Goal: Information Seeking & Learning: Find specific page/section

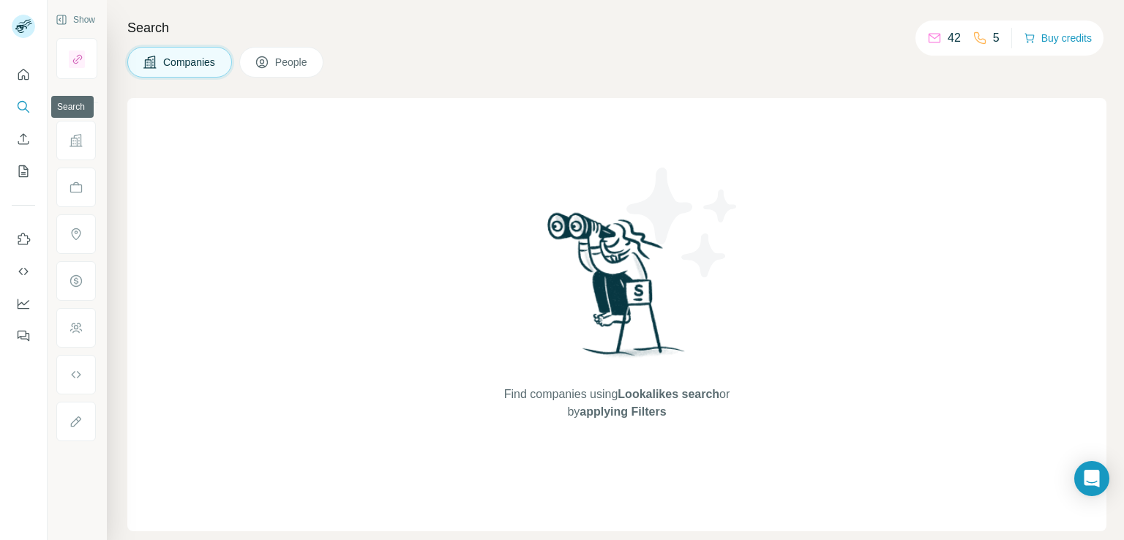
click at [18, 110] on icon "Search" at bounding box center [23, 107] width 15 height 15
click at [279, 69] on span "People" at bounding box center [292, 62] width 34 height 15
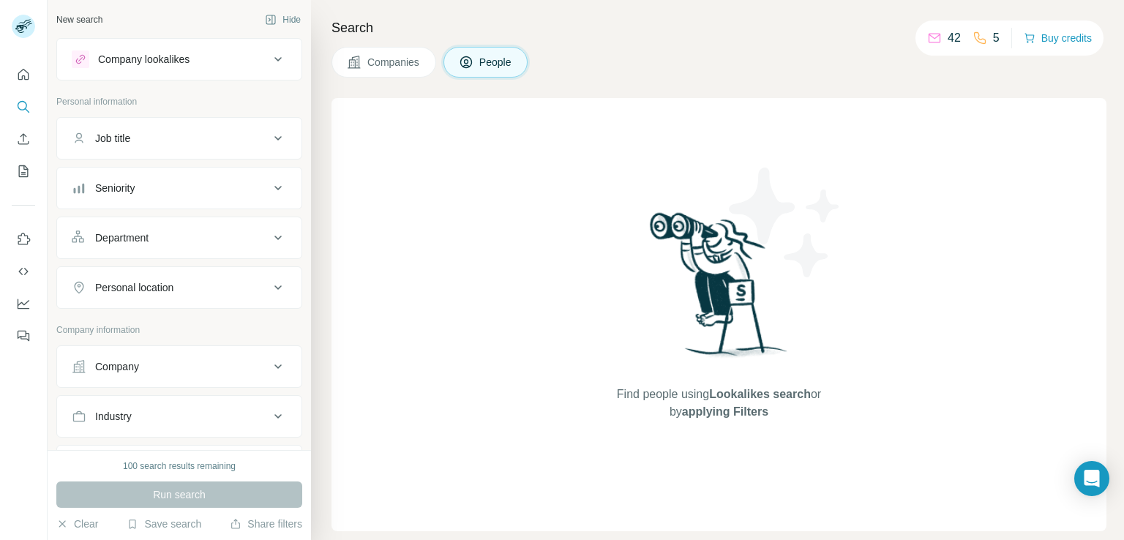
click at [269, 135] on icon at bounding box center [278, 139] width 18 height 18
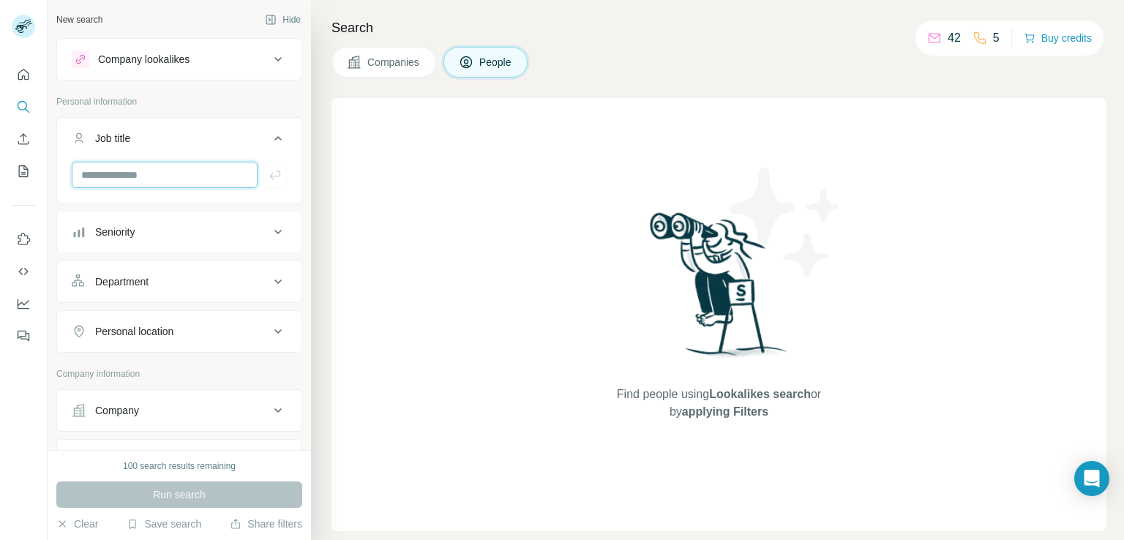
click at [179, 165] on input "text" at bounding box center [165, 175] width 186 height 26
click at [269, 226] on icon at bounding box center [278, 232] width 18 height 18
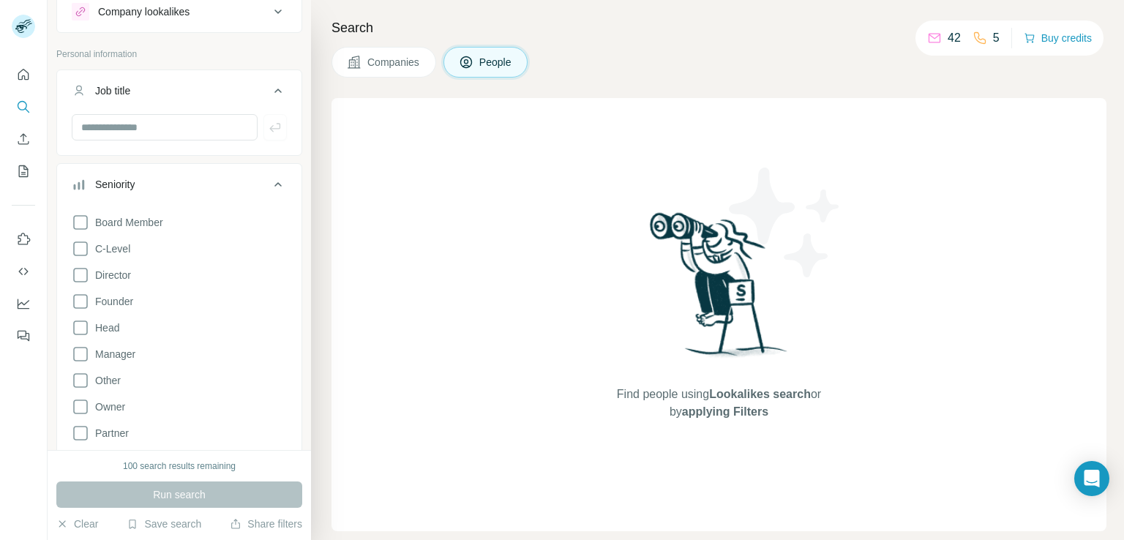
scroll to position [73, 0]
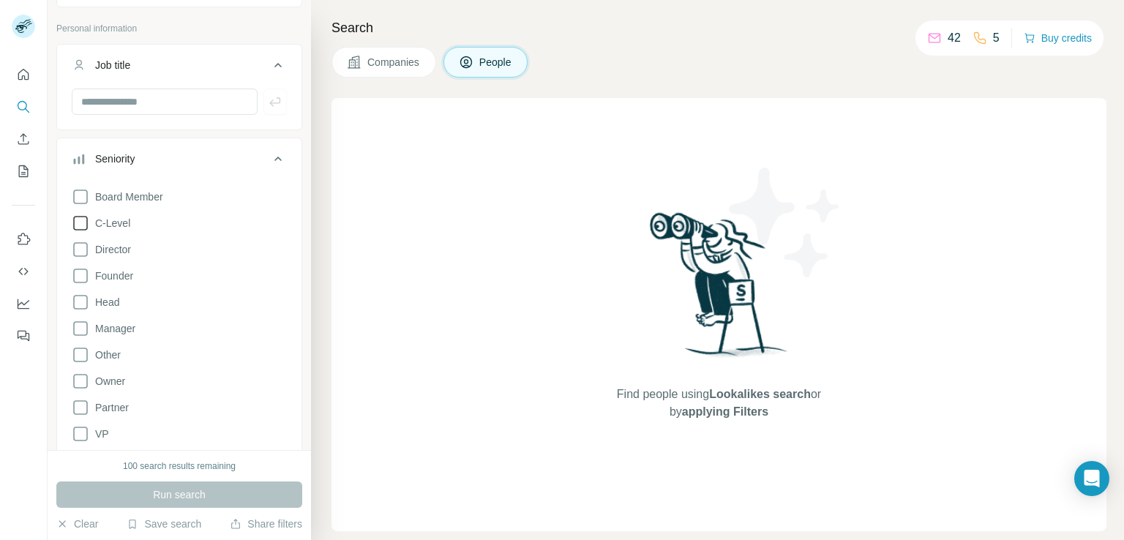
click at [113, 225] on span "C-Level" at bounding box center [109, 223] width 41 height 15
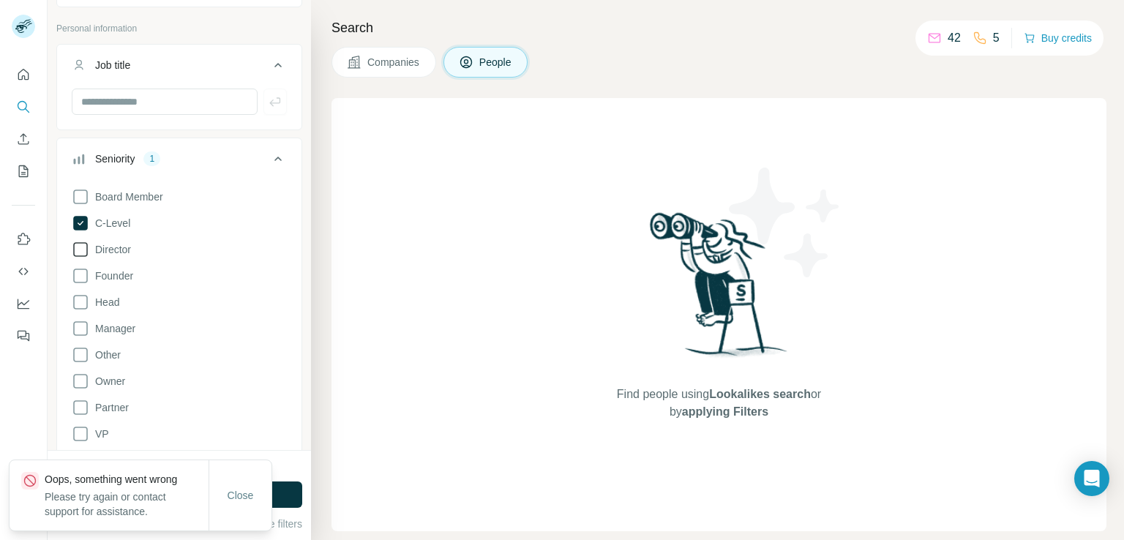
click at [113, 249] on span "Director" at bounding box center [110, 249] width 42 height 15
click at [125, 271] on span "Founder" at bounding box center [111, 276] width 44 height 15
click at [273, 157] on icon at bounding box center [278, 159] width 18 height 18
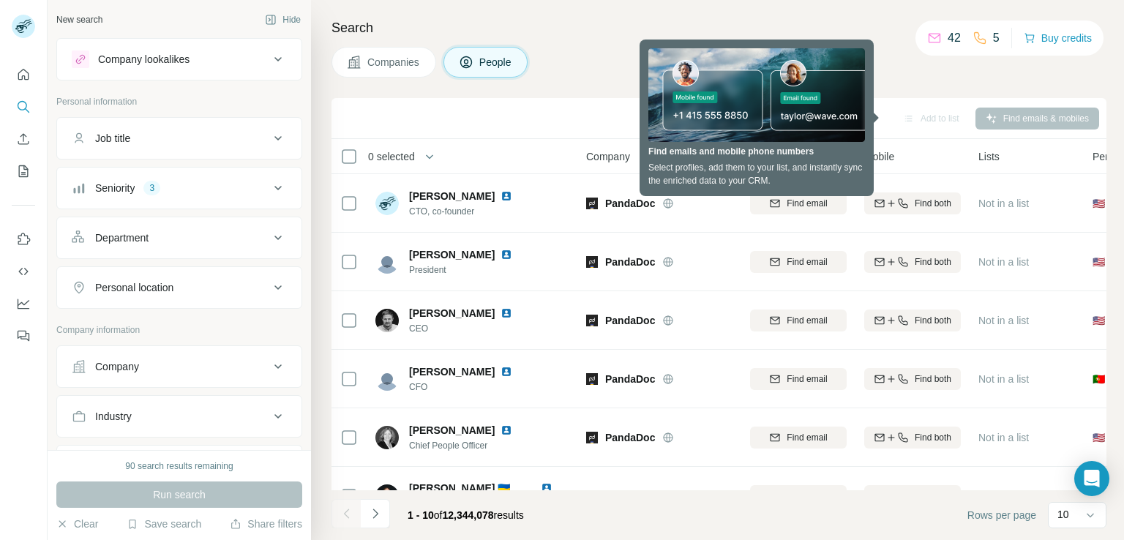
click at [600, 75] on div "Companies People" at bounding box center [718, 62] width 775 height 31
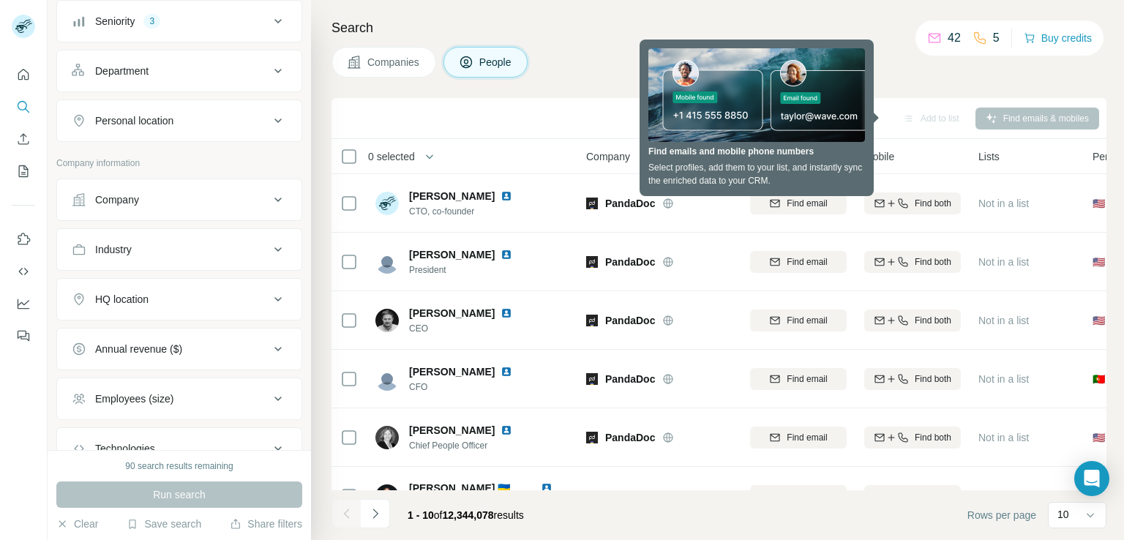
scroll to position [167, 0]
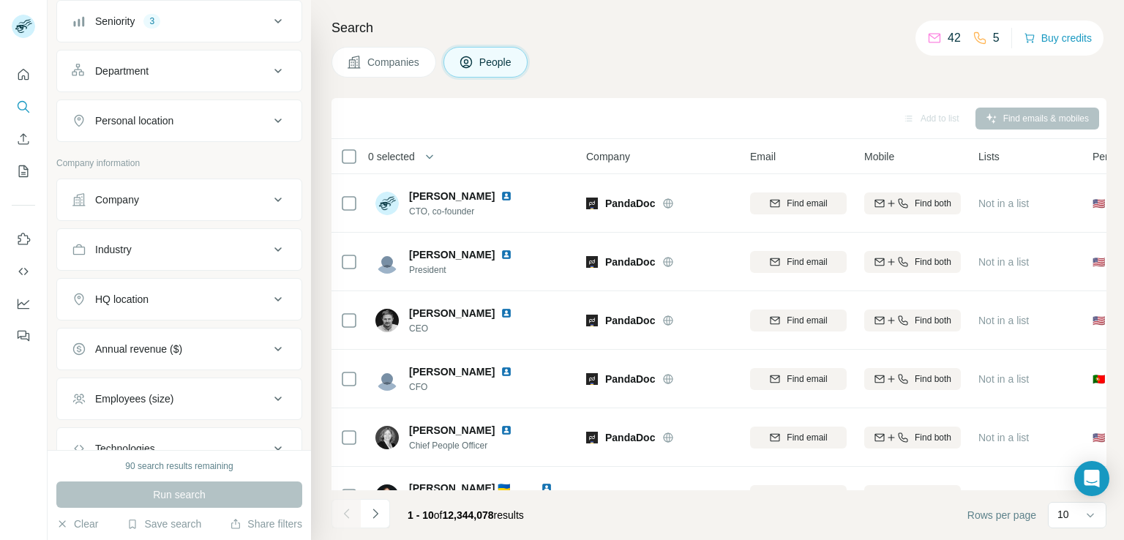
click at [269, 122] on icon at bounding box center [278, 121] width 18 height 18
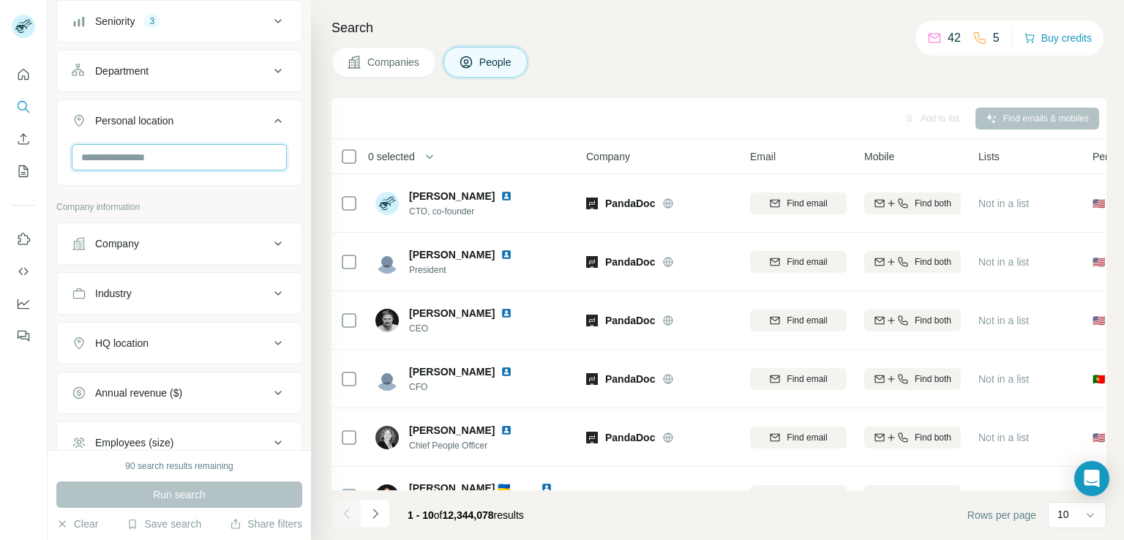
click at [196, 145] on input "text" at bounding box center [179, 157] width 215 height 26
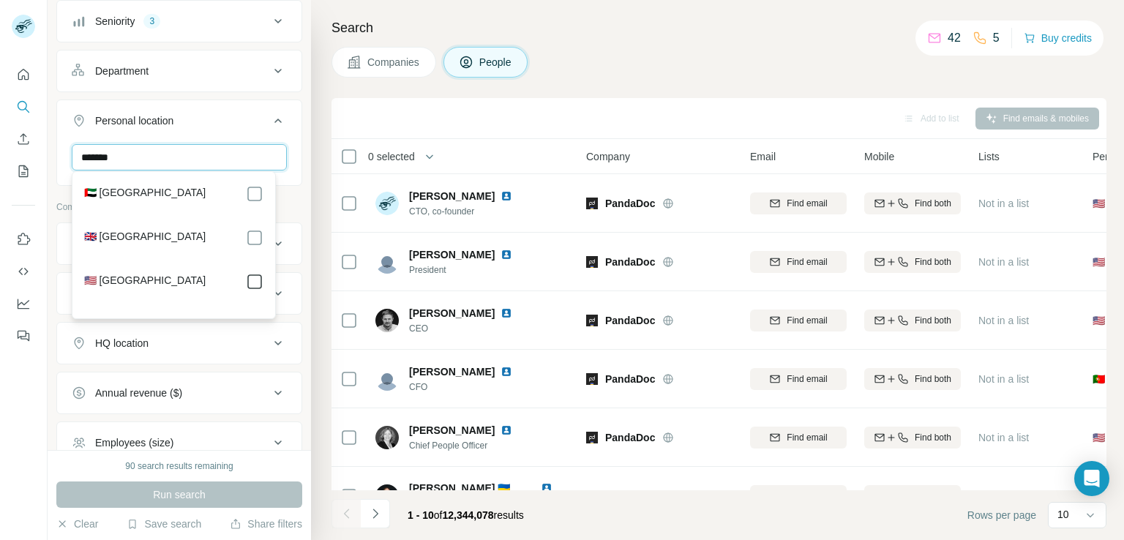
type input "******"
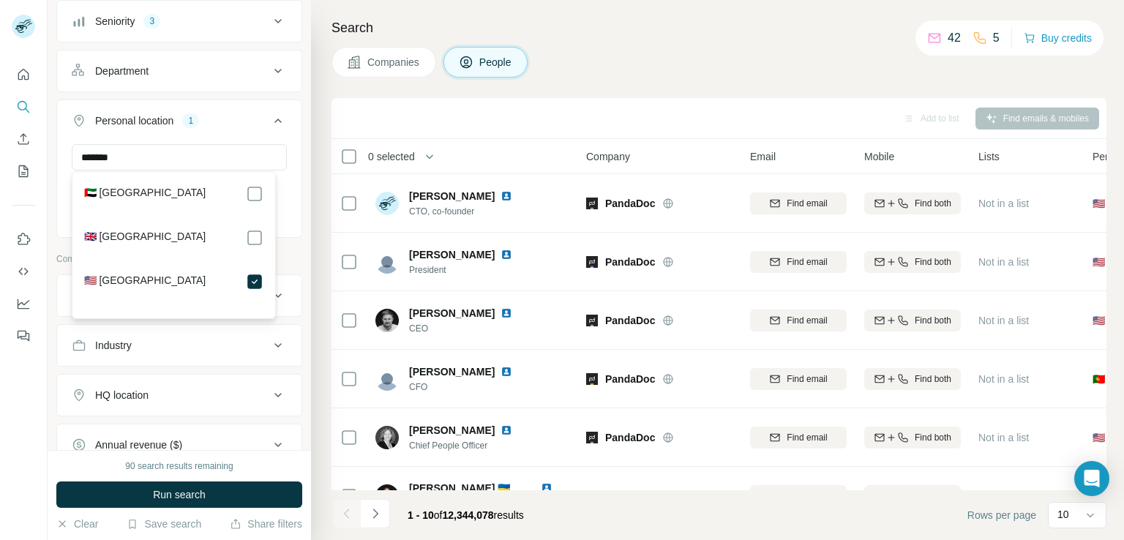
click at [269, 115] on icon at bounding box center [278, 121] width 18 height 18
